Goal: Find specific page/section: Find specific page/section

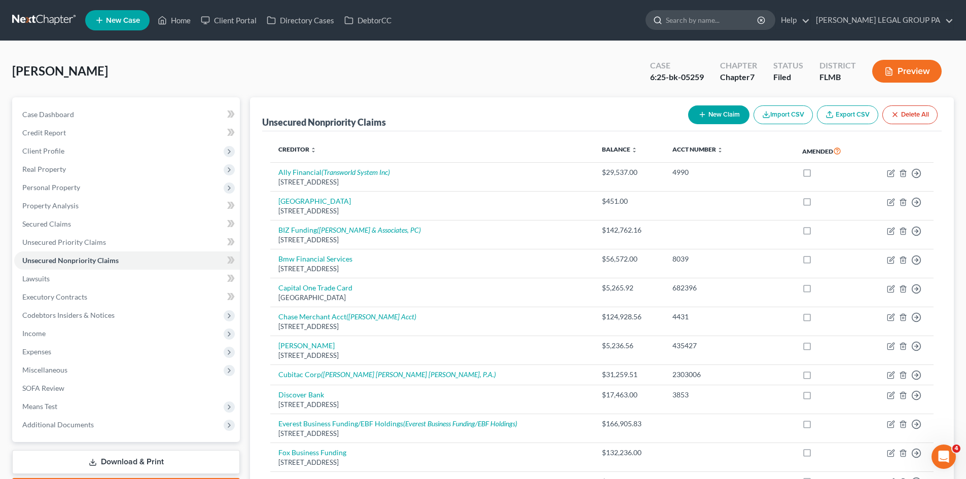
click at [698, 19] on input "search" at bounding box center [712, 20] width 93 height 19
type input "p"
type input "merto"
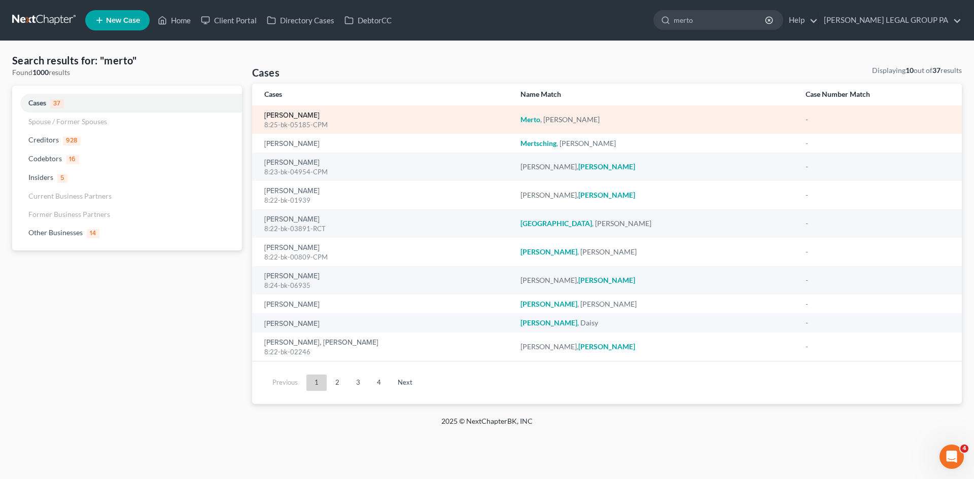
click at [304, 118] on link "Merto, Johnathan" at bounding box center [291, 115] width 55 height 7
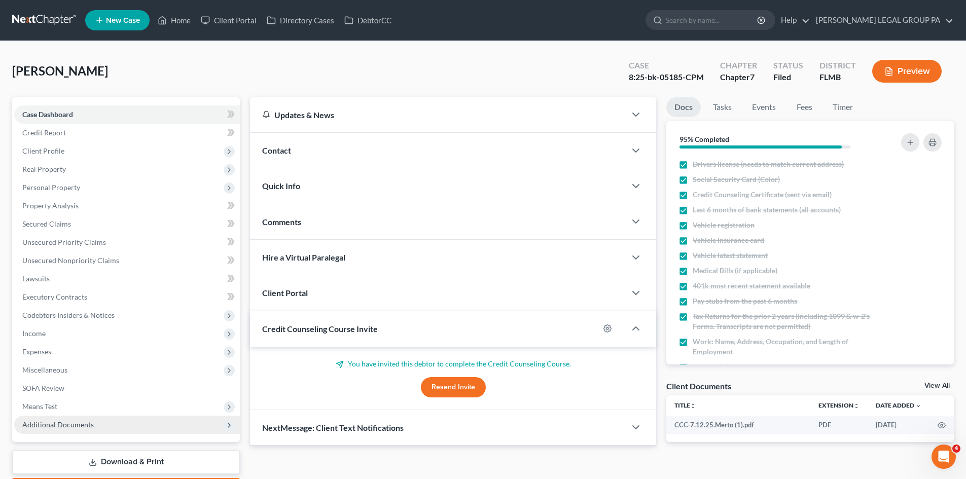
click at [80, 421] on span "Additional Documents" at bounding box center [57, 424] width 71 height 9
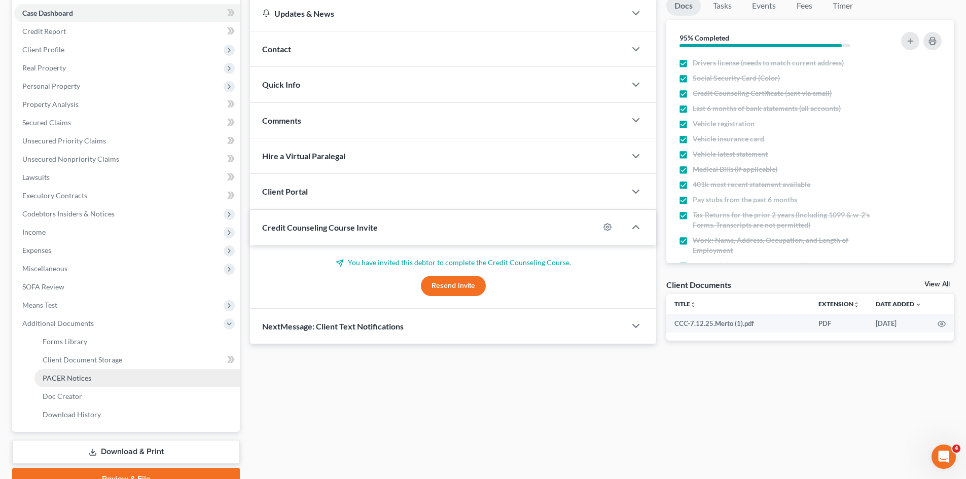
click at [79, 379] on span "PACER Notices" at bounding box center [67, 378] width 49 height 9
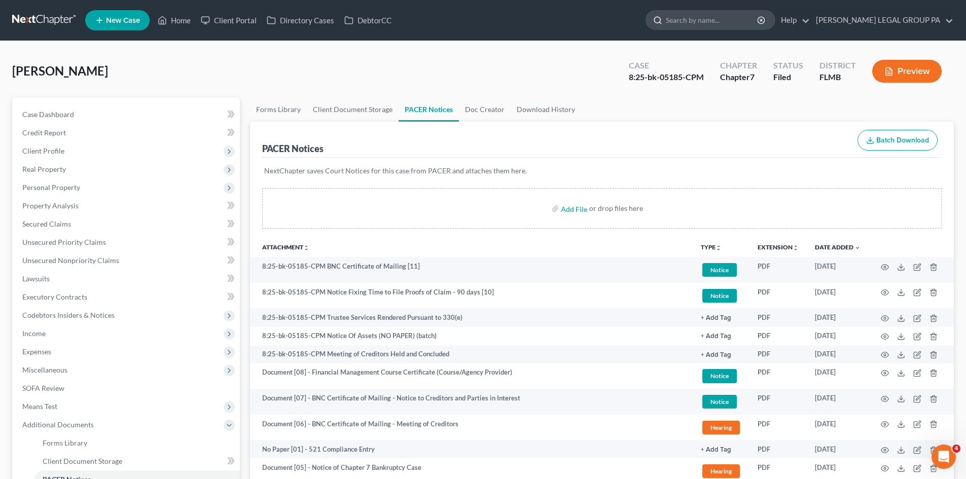
click at [721, 25] on input "search" at bounding box center [712, 20] width 93 height 19
type input "[PERSON_NAME]"
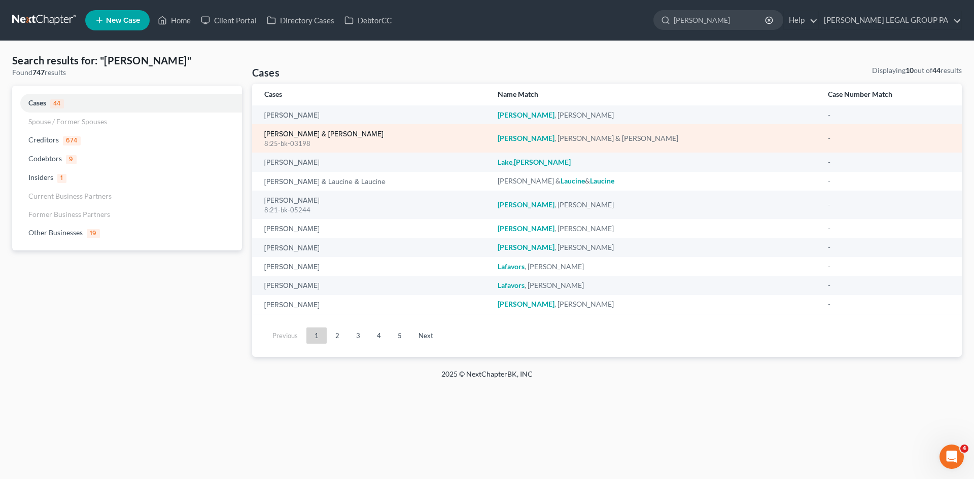
click at [310, 134] on link "[PERSON_NAME] & [PERSON_NAME]" at bounding box center [323, 134] width 119 height 7
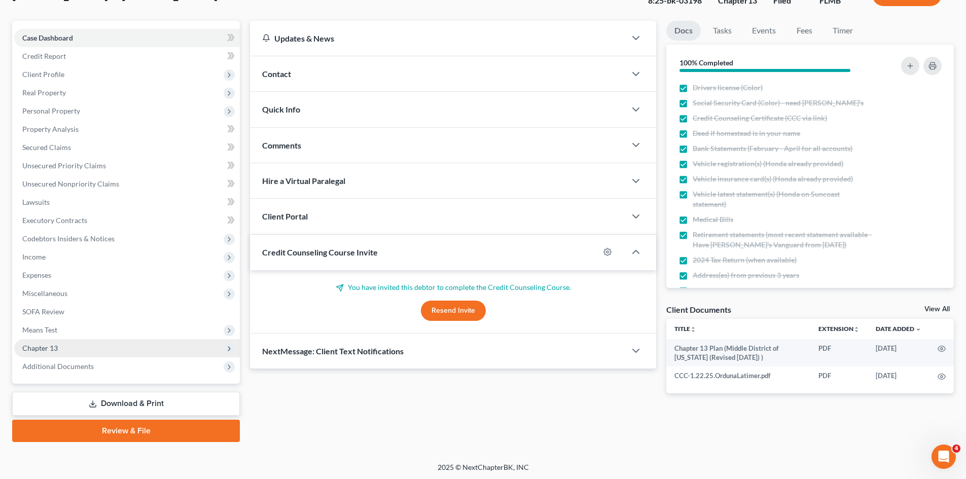
scroll to position [78, 0]
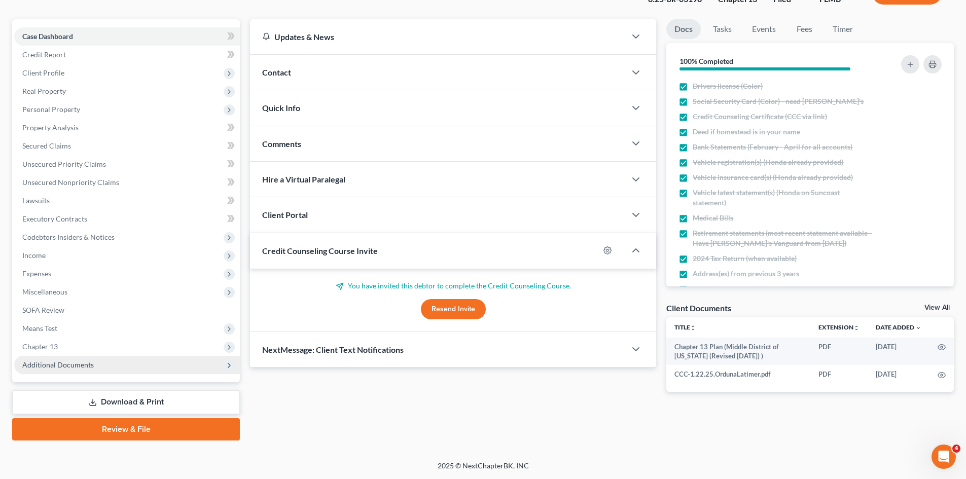
click at [84, 362] on span "Additional Documents" at bounding box center [57, 365] width 71 height 9
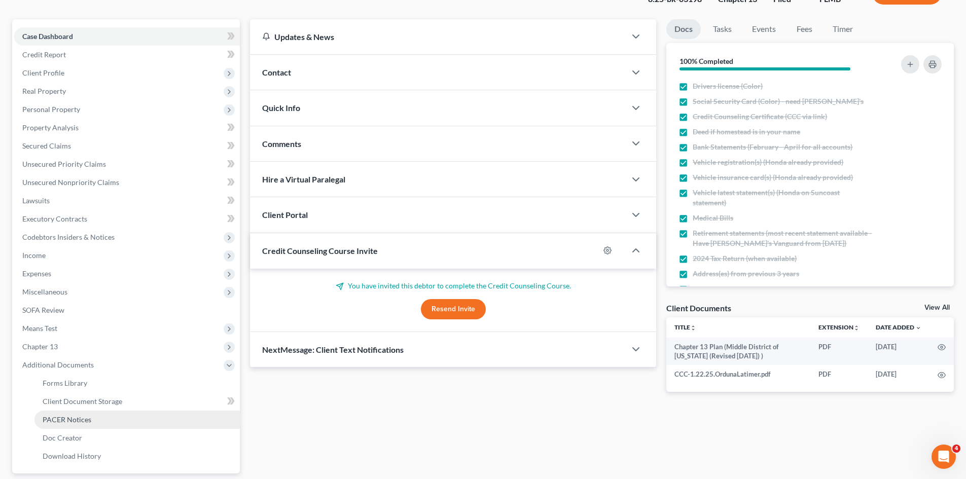
click at [107, 416] on link "PACER Notices" at bounding box center [136, 420] width 205 height 18
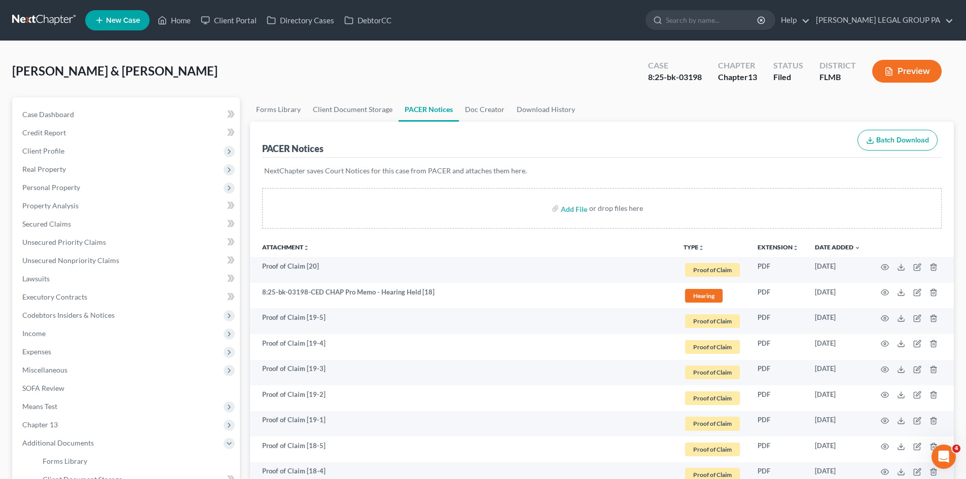
click at [680, 75] on div "8:25-bk-03198" at bounding box center [675, 77] width 54 height 12
click at [679, 75] on div "8:25-bk-03198" at bounding box center [675, 77] width 54 height 12
copy div "8:25-bk-03198"
